Goal: Task Accomplishment & Management: Manage account settings

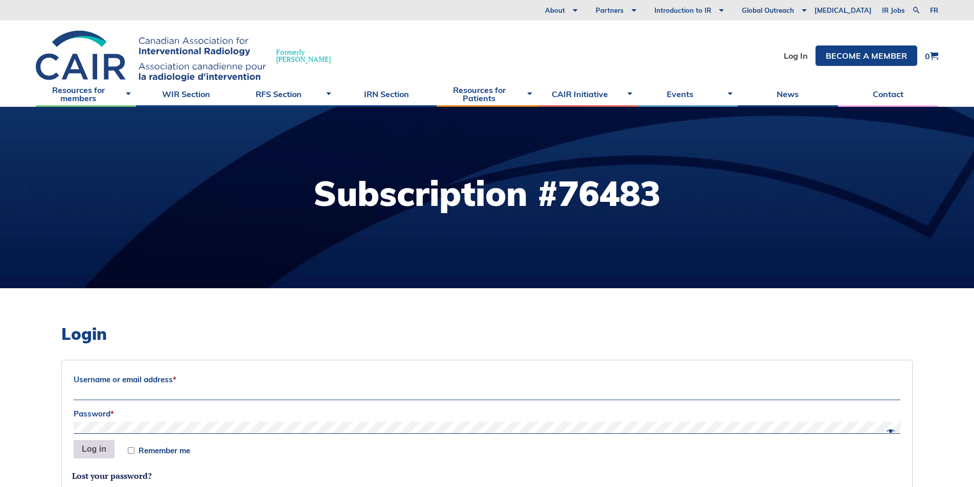
type input "[PERSON_NAME][EMAIL_ADDRESS][DOMAIN_NAME]"
click at [91, 455] on button "Log in" at bounding box center [94, 449] width 41 height 18
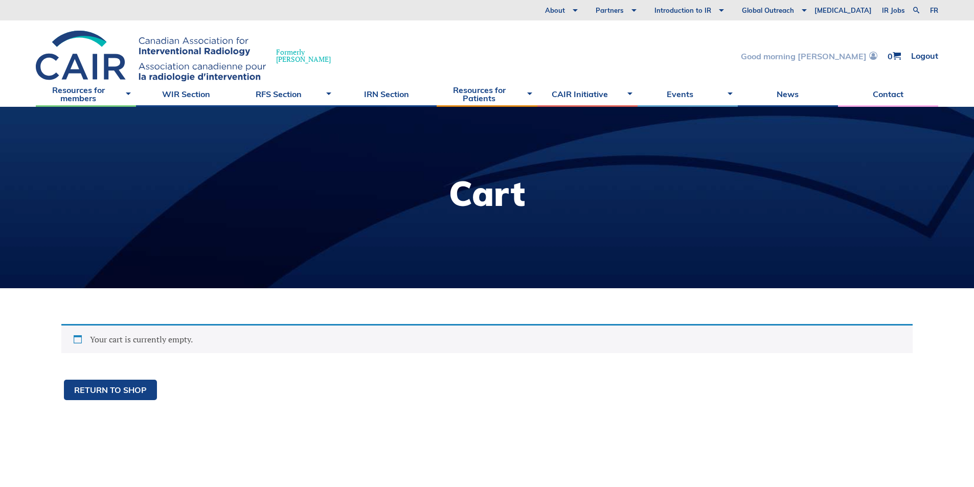
click at [850, 59] on link "Good morning [PERSON_NAME]" at bounding box center [809, 56] width 136 height 9
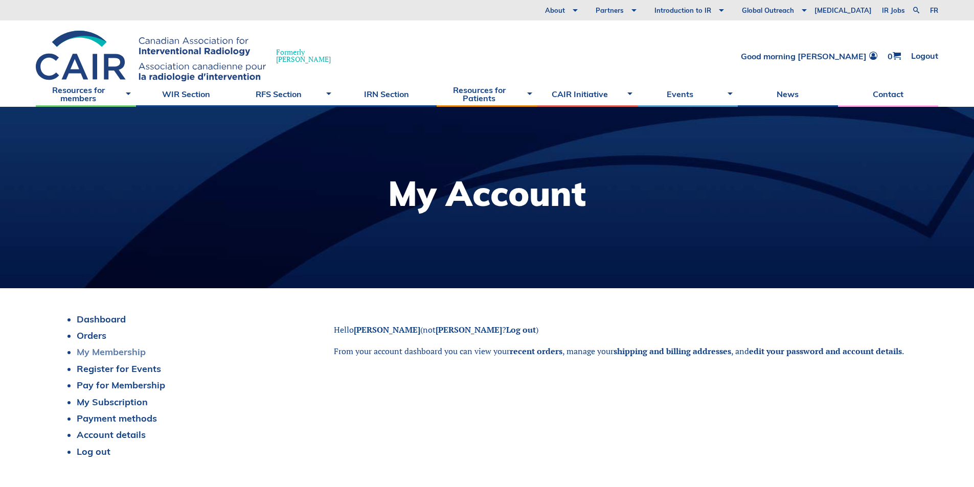
click at [138, 349] on link "My Membership" at bounding box center [111, 352] width 69 height 12
click at [141, 418] on link "Payment methods" at bounding box center [117, 418] width 80 height 12
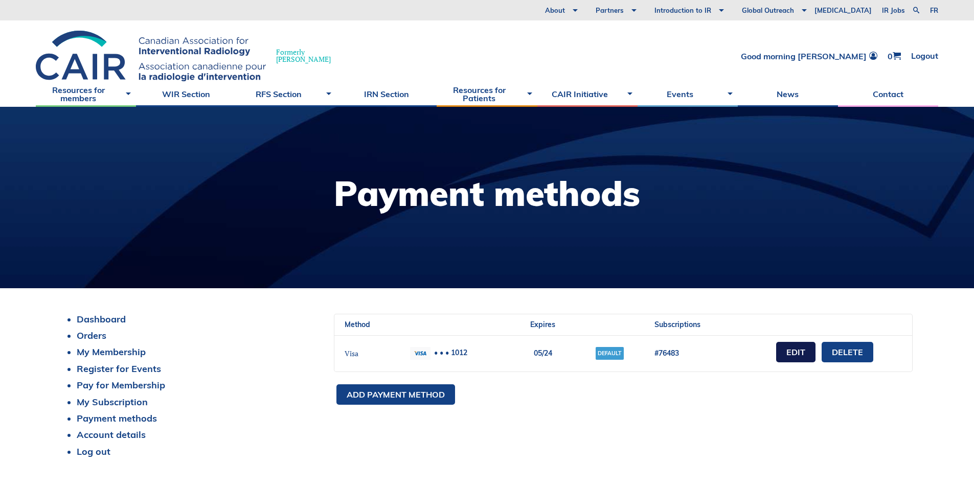
click at [795, 354] on link "Edit" at bounding box center [795, 352] width 39 height 20
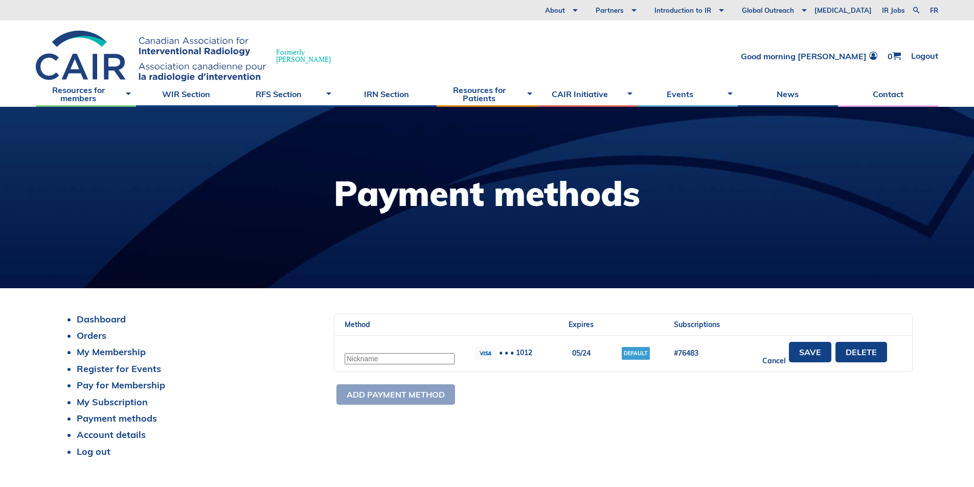
click at [411, 360] on input "text" at bounding box center [399, 358] width 110 height 11
click at [801, 356] on link "Save" at bounding box center [810, 352] width 42 height 20
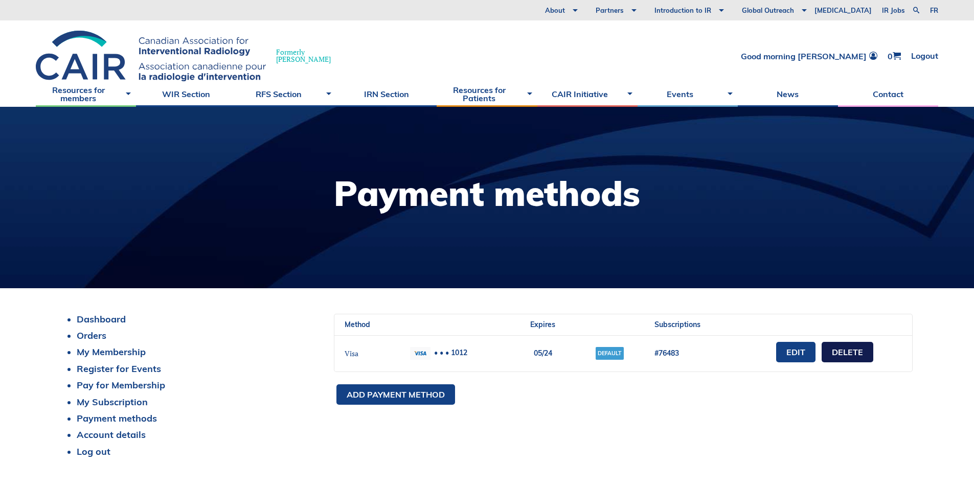
click at [839, 357] on link "Delete" at bounding box center [847, 352] width 52 height 20
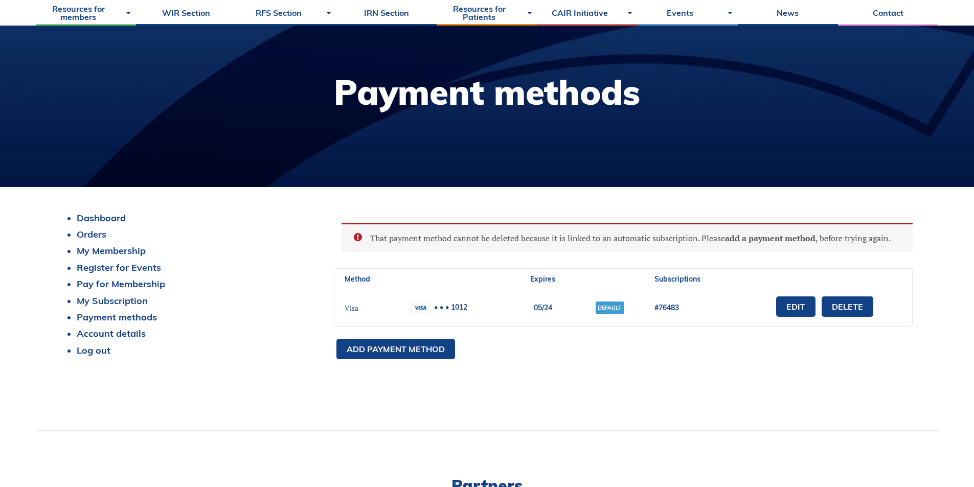
scroll to position [102, 0]
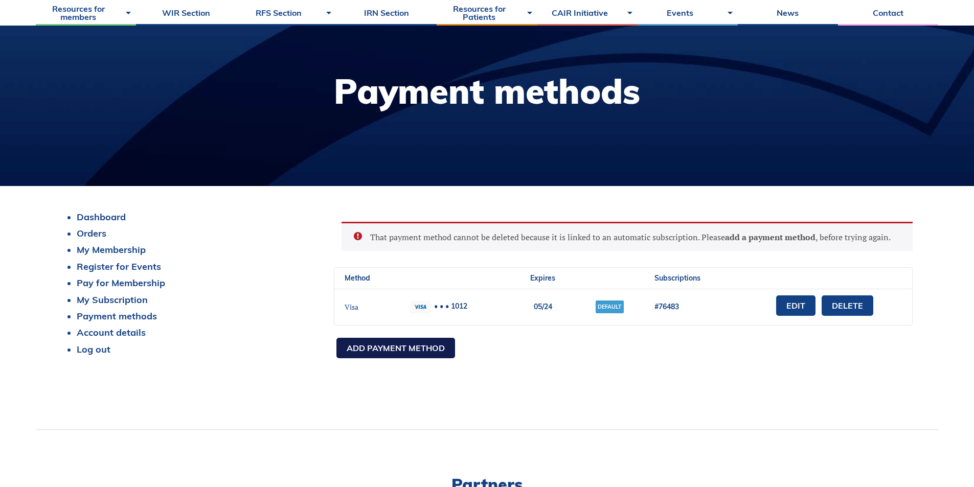
click at [422, 351] on link "Add payment method" at bounding box center [395, 348] width 119 height 20
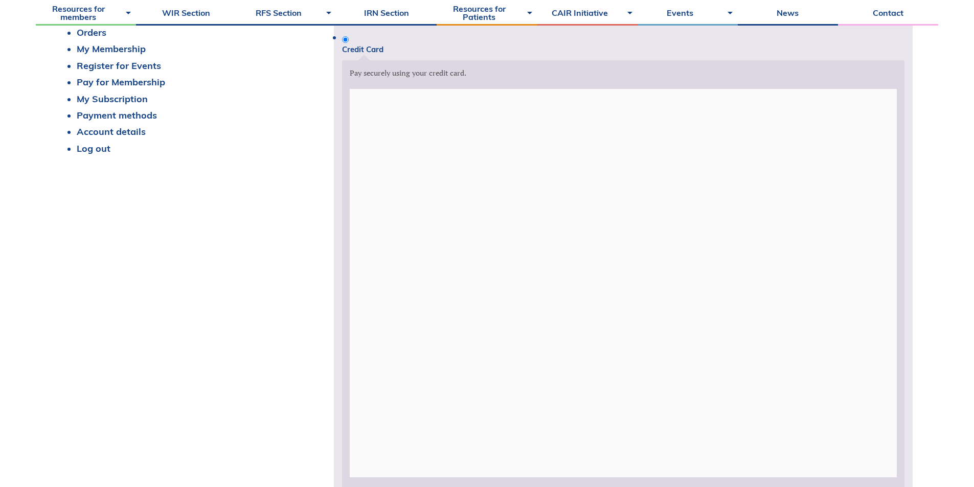
scroll to position [307, 0]
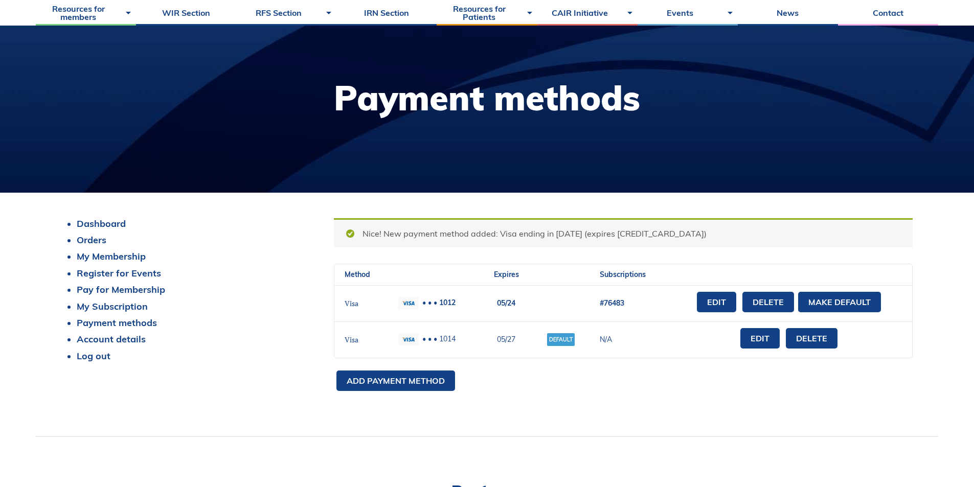
scroll to position [102, 0]
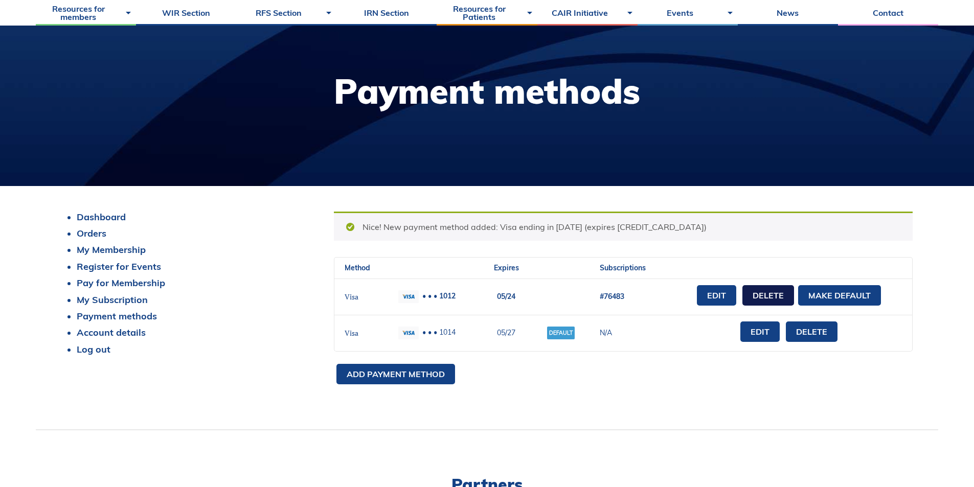
click at [769, 299] on link "Delete" at bounding box center [768, 295] width 52 height 20
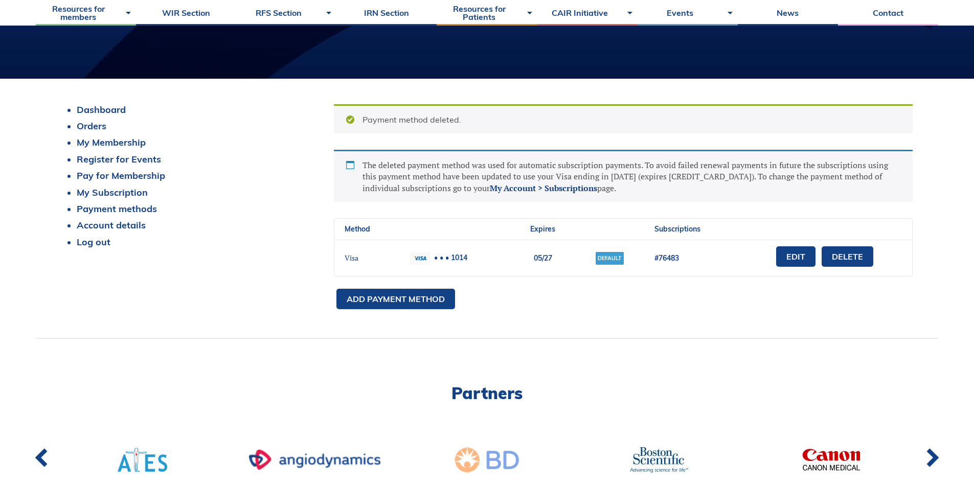
scroll to position [204, 0]
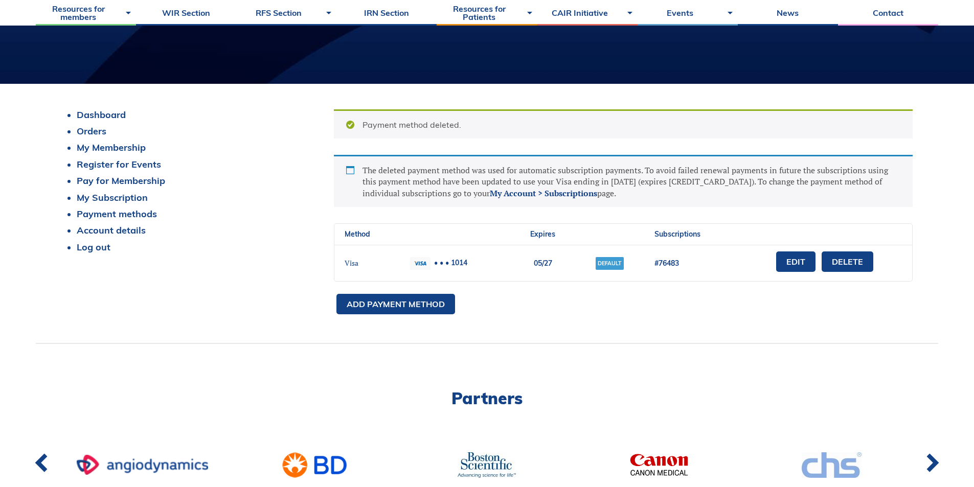
click at [676, 330] on div "Dashboard Orders My Membership Register for Events Pay for Membership My Subscr…" at bounding box center [487, 213] width 902 height 259
